Goal: Task Accomplishment & Management: Complete application form

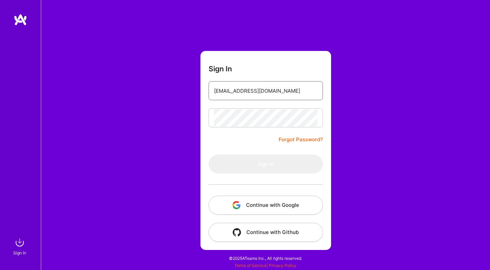
type input "[EMAIL_ADDRESS][DOMAIN_NAME]"
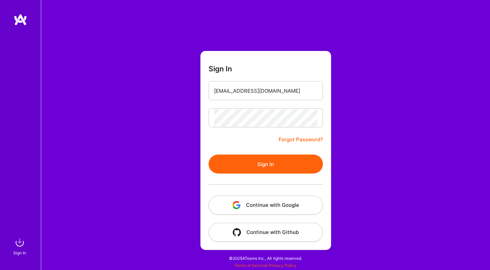
click at [268, 155] on button "Sign In" at bounding box center [265, 164] width 114 height 19
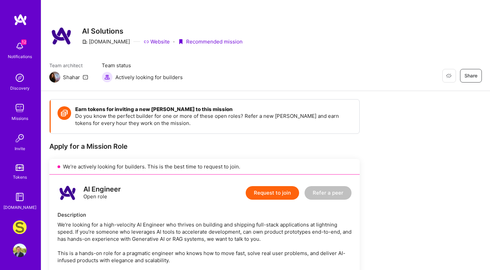
click at [18, 21] on img at bounding box center [21, 20] width 14 height 12
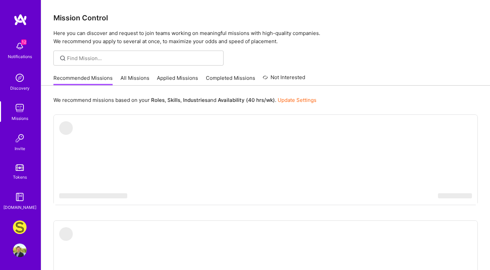
click at [123, 76] on link "All Missions" at bounding box center [134, 79] width 29 height 11
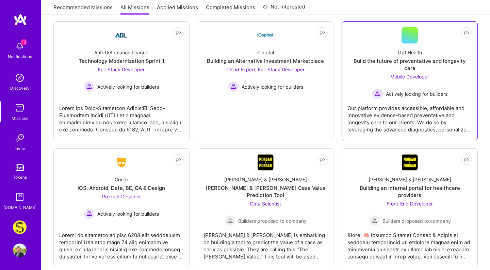
scroll to position [2226, 0]
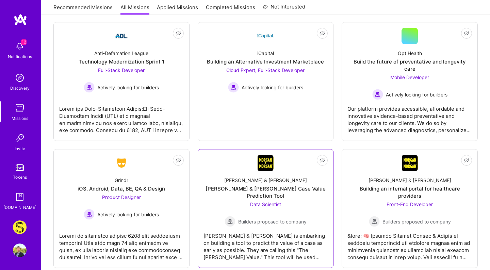
click at [280, 227] on div "Morgan & Morgan is embarking on building a tool to predict the value of a case …" at bounding box center [265, 244] width 124 height 34
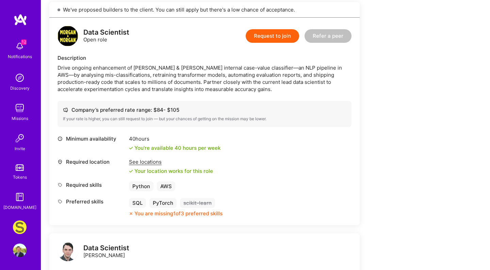
scroll to position [156, 0]
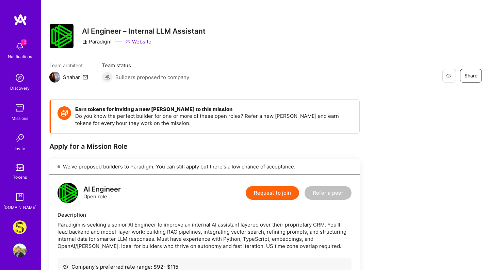
scroll to position [62, 0]
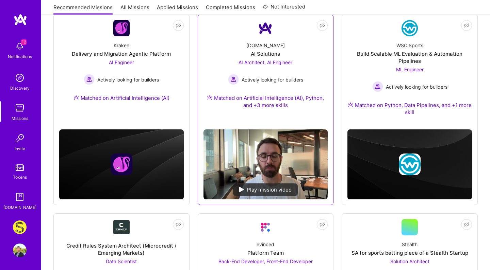
scroll to position [100, 0]
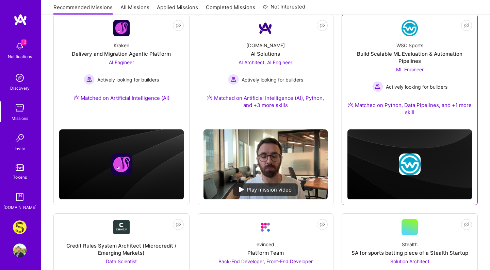
click at [416, 64] on div "Build Scalable ML Evaluation & Automation Pipelines" at bounding box center [409, 57] width 124 height 14
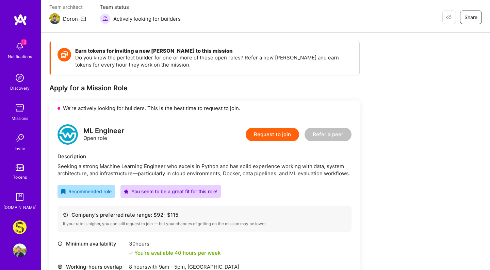
scroll to position [71, 0]
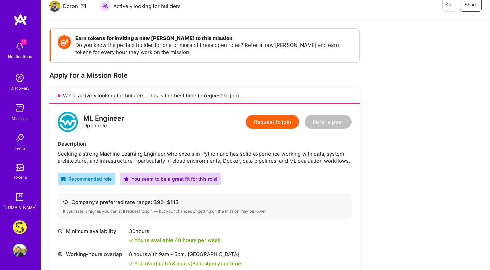
click at [226, 143] on div "Description" at bounding box center [204, 143] width 294 height 7
click at [266, 112] on div "ML Engineer Open role Request to join Refer a peer Description Seeking a strong…" at bounding box center [204, 218] width 310 height 228
click at [264, 117] on button "Request to join" at bounding box center [272, 122] width 53 height 14
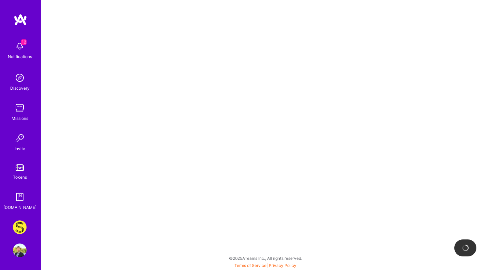
select select "DE"
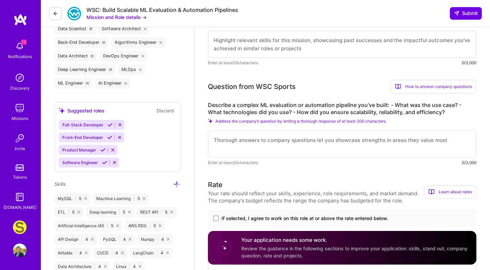
scroll to position [262, 0]
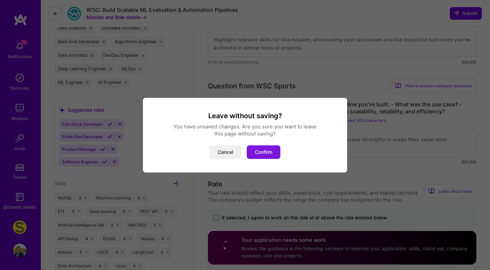
click at [262, 152] on button "Confirm" at bounding box center [264, 153] width 34 height 14
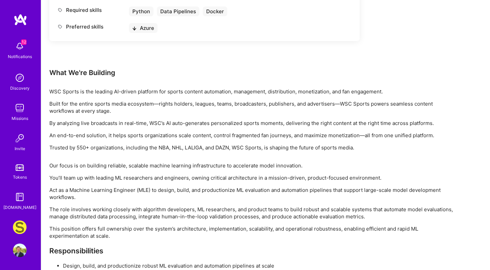
scroll to position [370, 0]
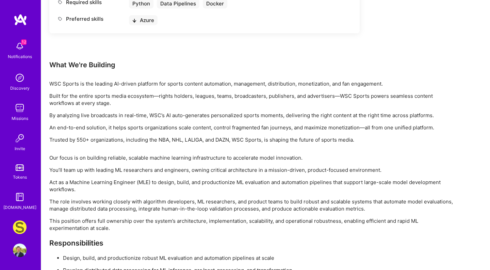
click at [207, 171] on p "You’ll team up with leading ML researchers and engineers, owning critical archi…" at bounding box center [253, 170] width 408 height 7
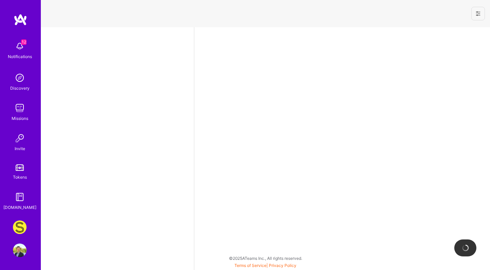
select select "DE"
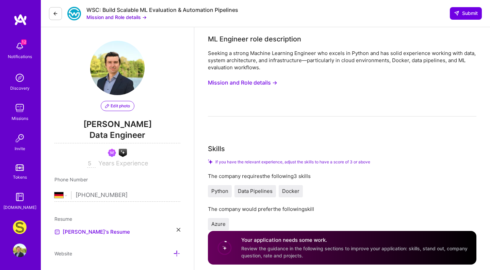
scroll to position [140, 0]
